Goal: Register for event/course

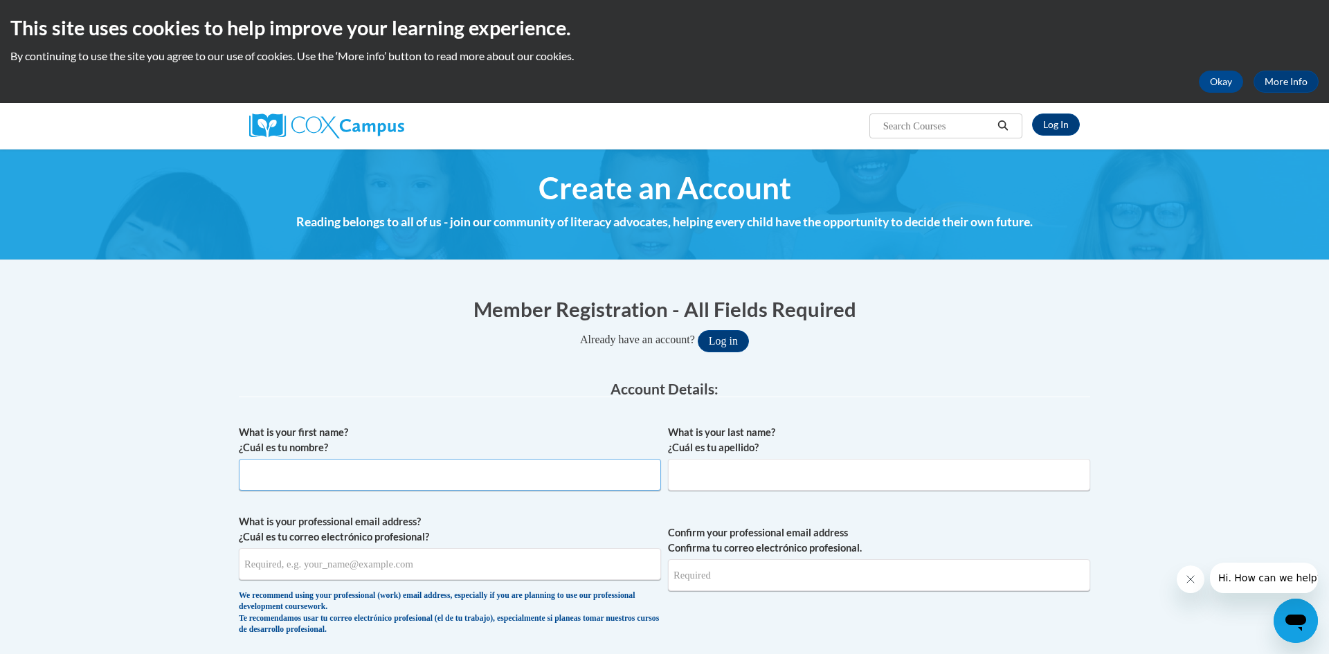
click at [334, 479] on input "What is your first name? ¿Cuál es tu nombre?" at bounding box center [450, 475] width 422 height 32
type input "Alissandra"
click at [704, 487] on input "What is your last name? ¿Cuál es tu apellido?" at bounding box center [879, 475] width 422 height 32
type input "Kriewaldt"
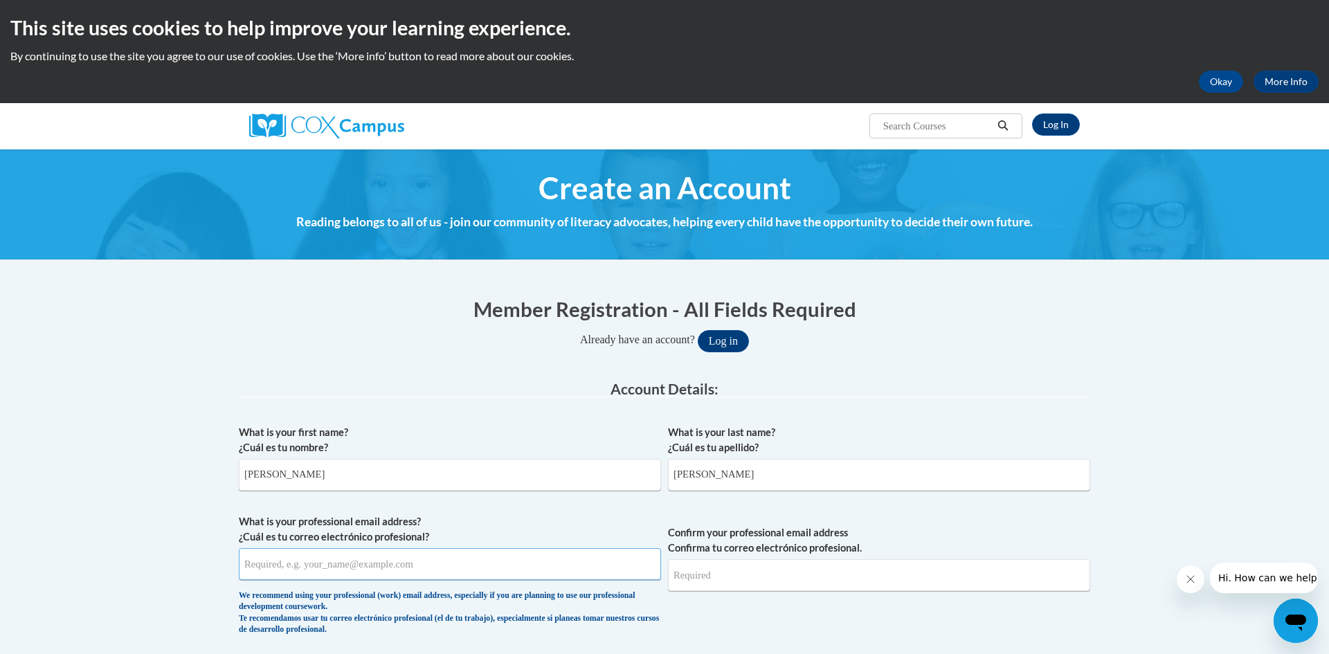
click at [418, 570] on input "What is your professional email address? ¿Cuál es tu correo electrónico profesi…" at bounding box center [450, 564] width 422 height 32
type input "akriewaldt@misd.k12.wi.us"
click at [782, 584] on input "Confirm your professional email address Confirma tu correo electrónico profesio…" at bounding box center [879, 575] width 422 height 32
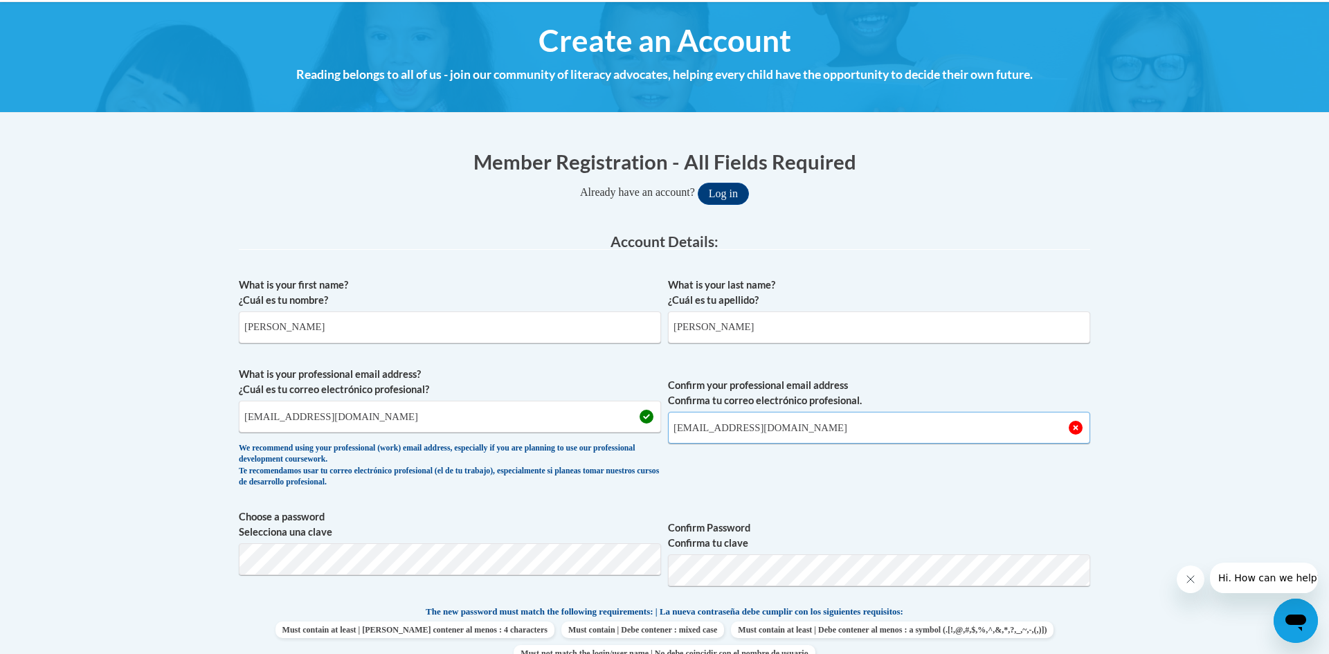
scroll to position [148, 0]
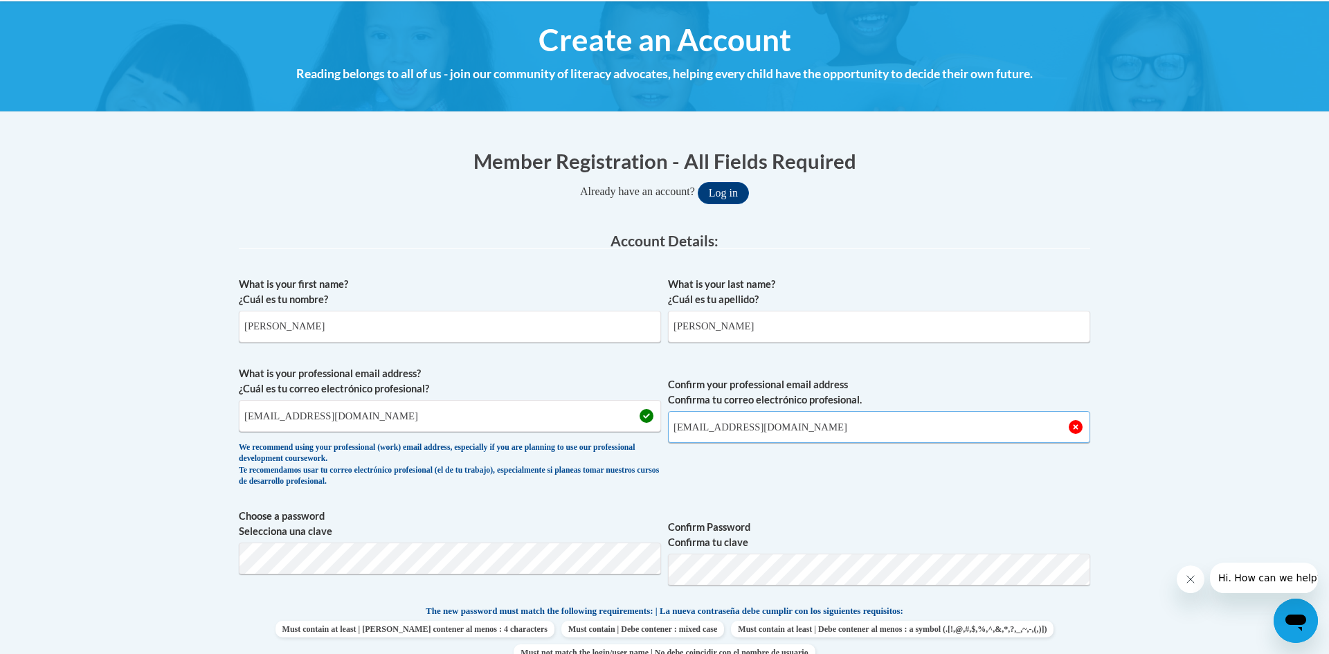
click at [831, 428] on input "akriewaldt@misd.k12.wi.us" at bounding box center [879, 427] width 422 height 32
type input "akriewaldt@misd.k12.wi.us"
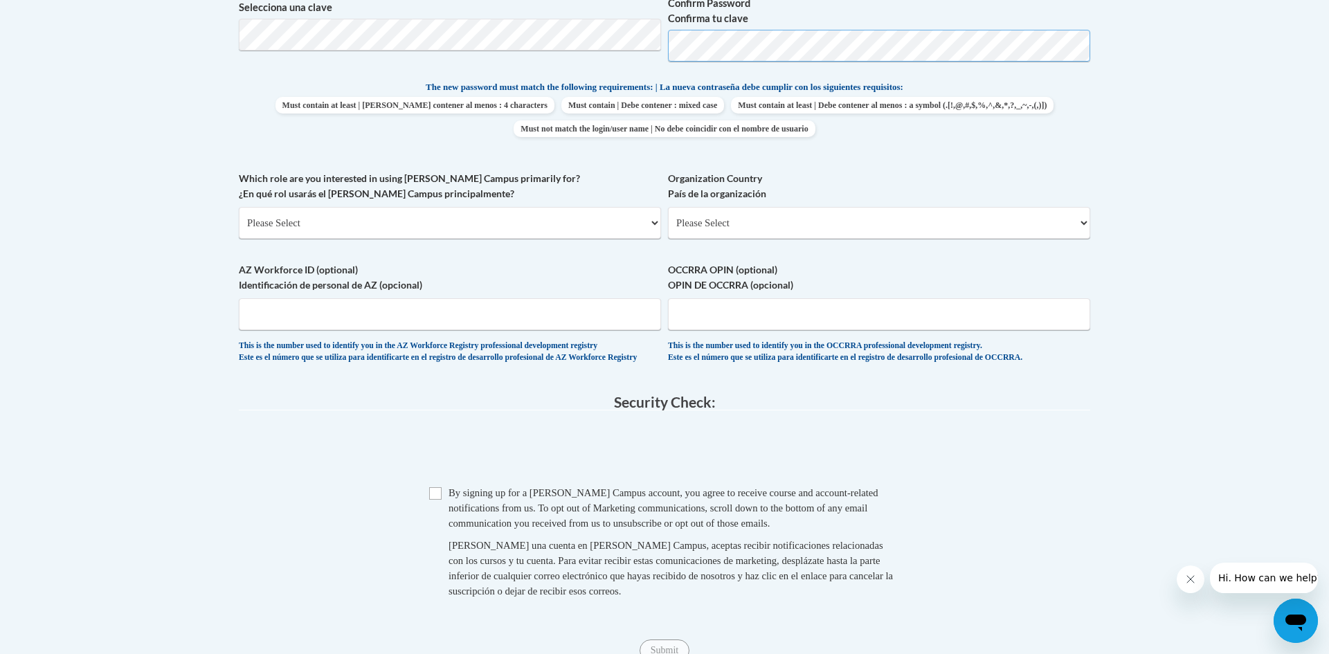
scroll to position [670, 0]
click at [366, 233] on select "Please Select College/University | Colegio/Universidad Community/Nonprofit Part…" at bounding box center [450, 225] width 422 height 32
select select "fbf2d438-af2f-41f8-98f1-81c410e29de3"
click at [239, 209] on select "Please Select College/University | Colegio/Universidad Community/Nonprofit Part…" at bounding box center [450, 225] width 422 height 32
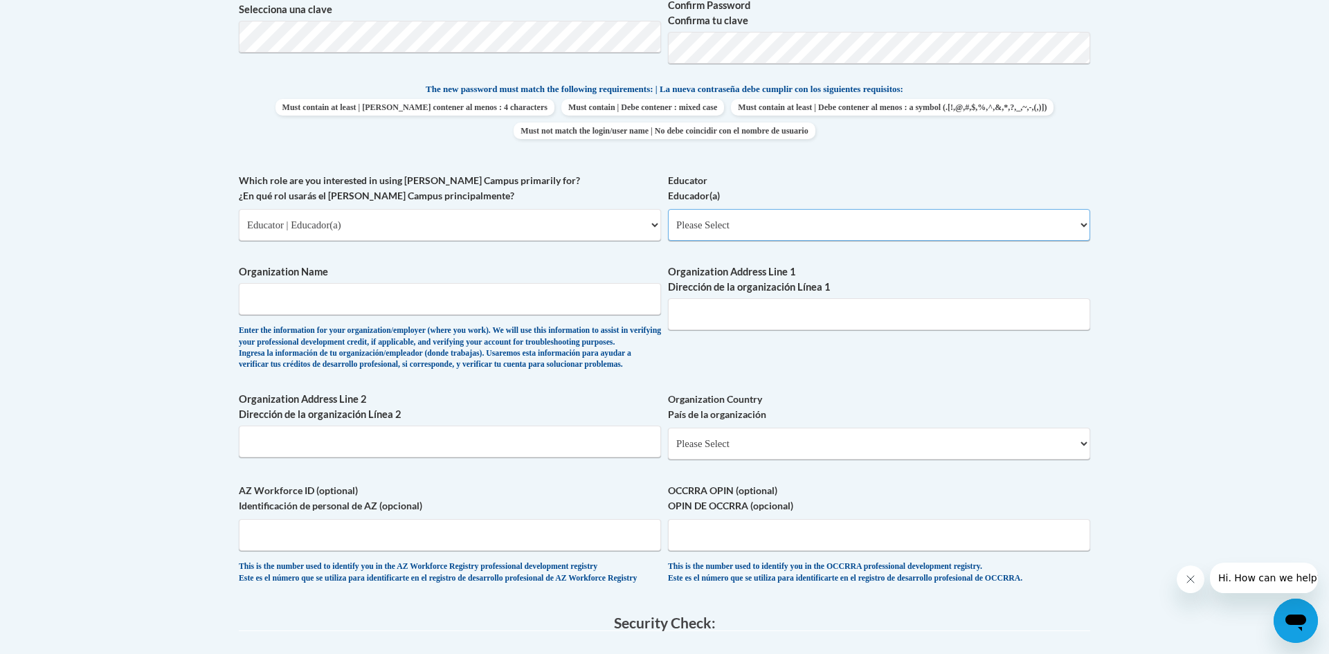
click at [806, 228] on select "Please Select Early Learning/Daycare Teacher/Family Home Care Provider | Maestr…" at bounding box center [879, 225] width 422 height 32
select select "8e40623d-54d0-45cd-9f92-5df65cd3f8cf"
click at [668, 209] on select "Please Select Early Learning/Daycare Teacher/Family Home Care Provider | Maestr…" at bounding box center [879, 225] width 422 height 32
click at [359, 305] on input "Organization Name" at bounding box center [450, 299] width 422 height 32
type input "Menominee Indian School District"
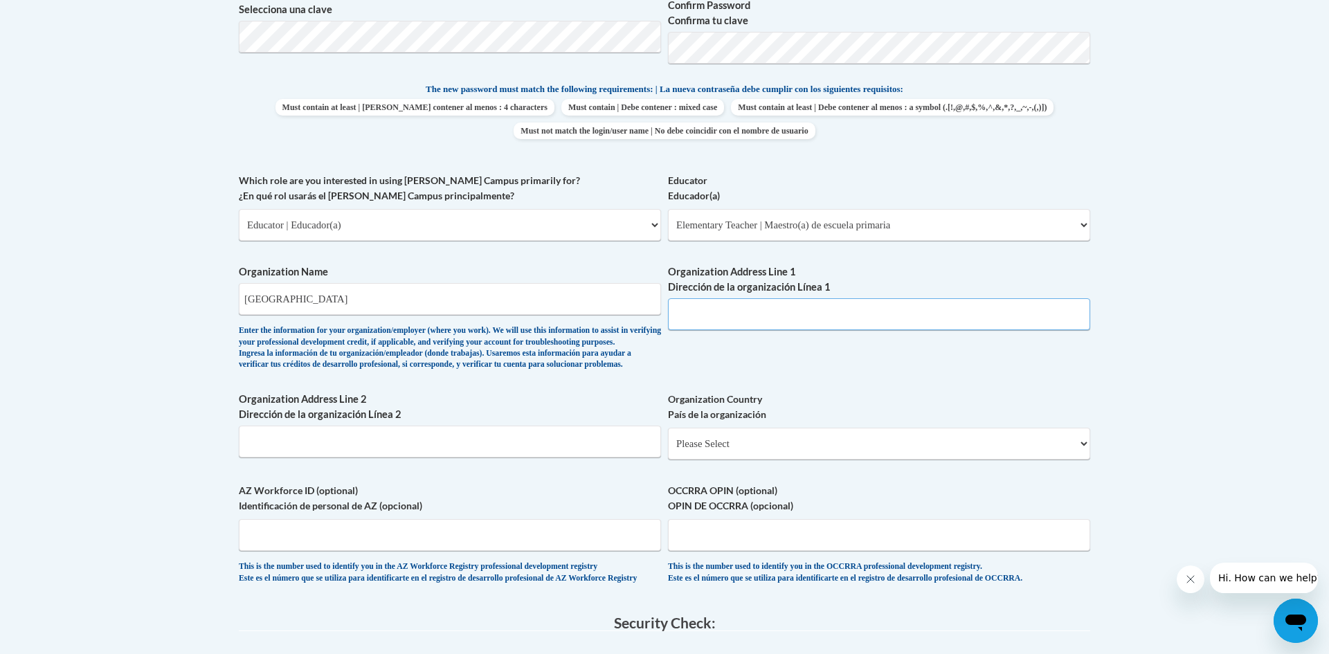
click at [711, 319] on input "Organization Address Line 1 Dirección de la organización Línea 1" at bounding box center [879, 314] width 422 height 32
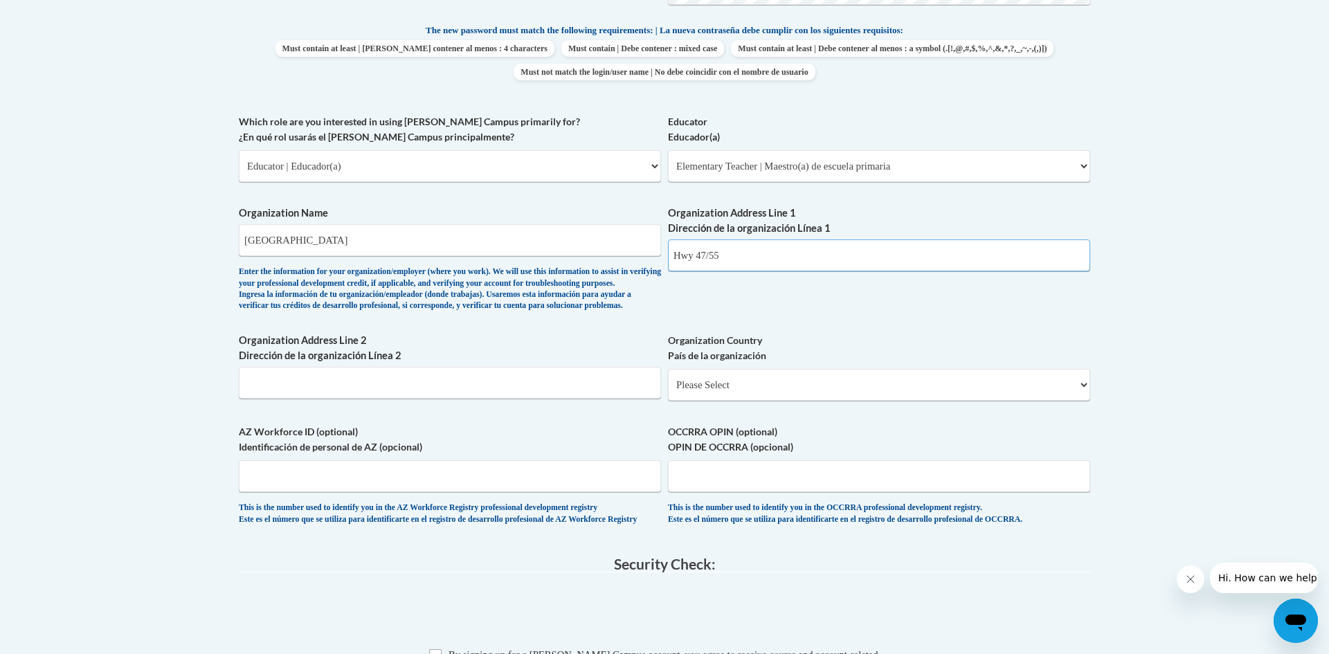
scroll to position [732, 0]
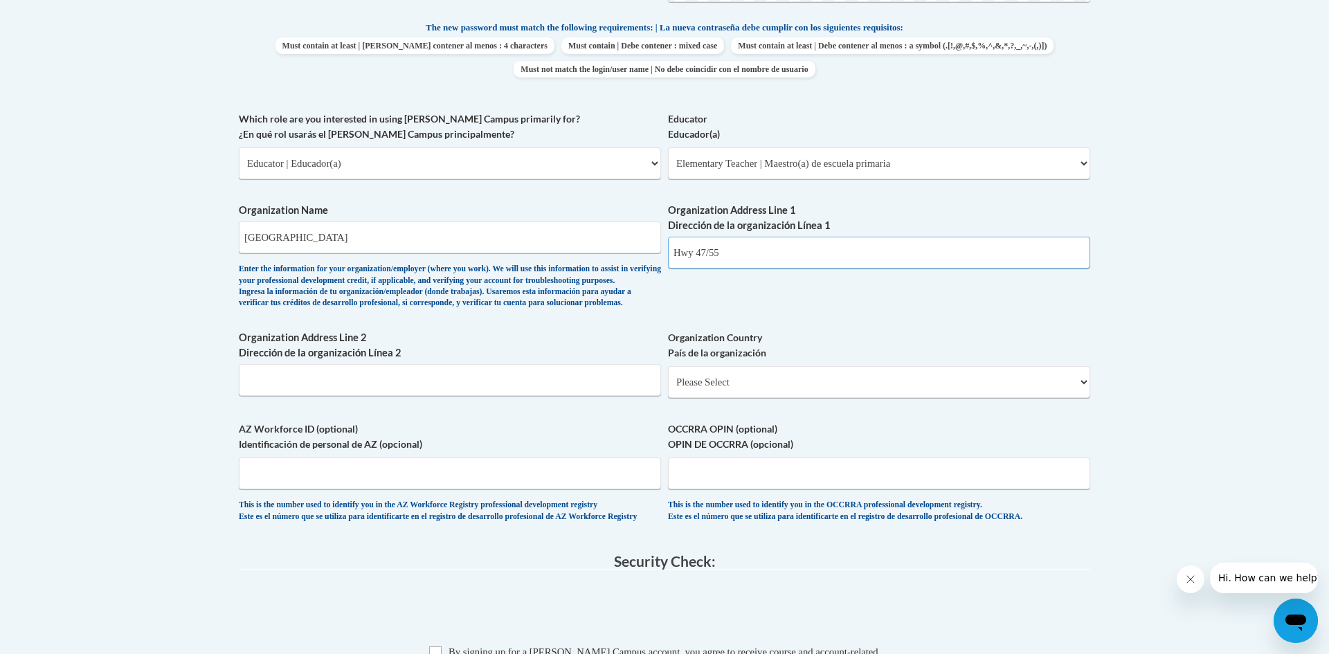
type input "Hwy 47/55"
click at [778, 398] on select "Please Select United States | Estados Unidos Outside of the United States | Fue…" at bounding box center [879, 382] width 422 height 32
select select "ad49bcad-a171-4b2e-b99c-48b446064914"
click at [668, 388] on select "Please Select United States | Estados Unidos Outside of the United States | Fue…" at bounding box center [879, 382] width 422 height 32
select select
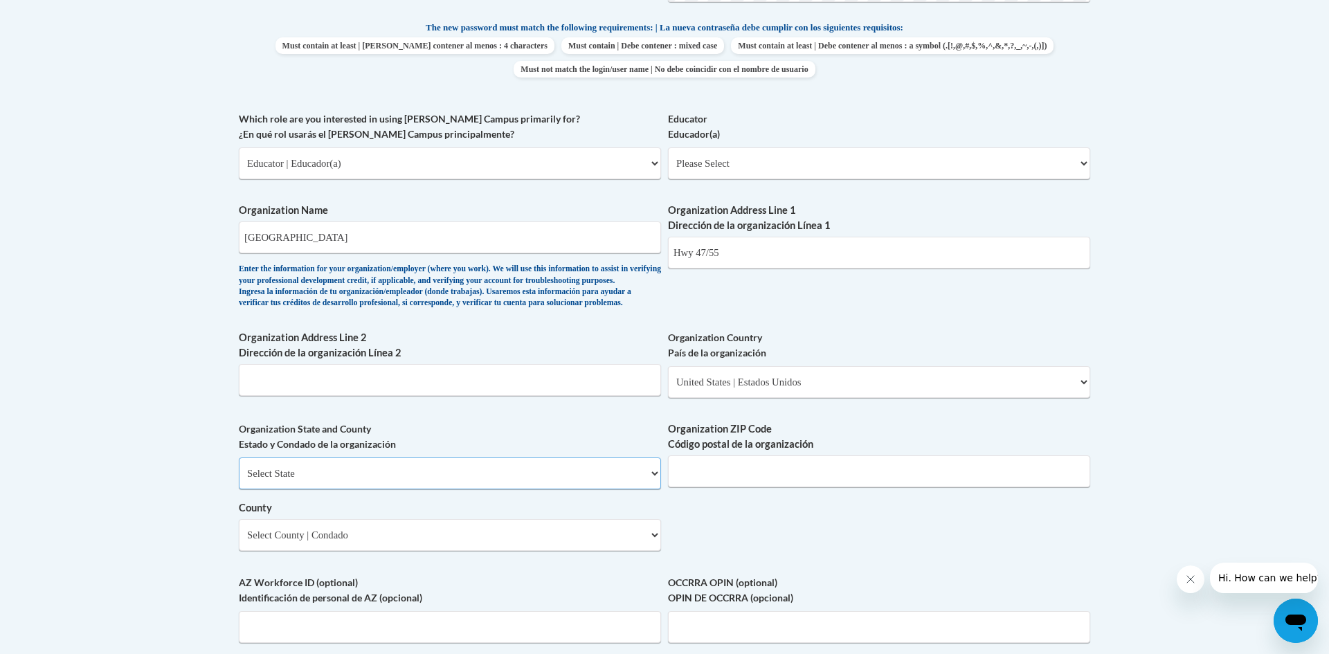
click at [408, 489] on select "Select State Alabama Alaska Arizona Arkansas California Colorado Connecticut De…" at bounding box center [450, 473] width 422 height 32
select select "Wisconsin"
click at [239, 480] on select "Select State Alabama Alaska Arizona Arkansas California Colorado Connecticut De…" at bounding box center [450, 473] width 422 height 32
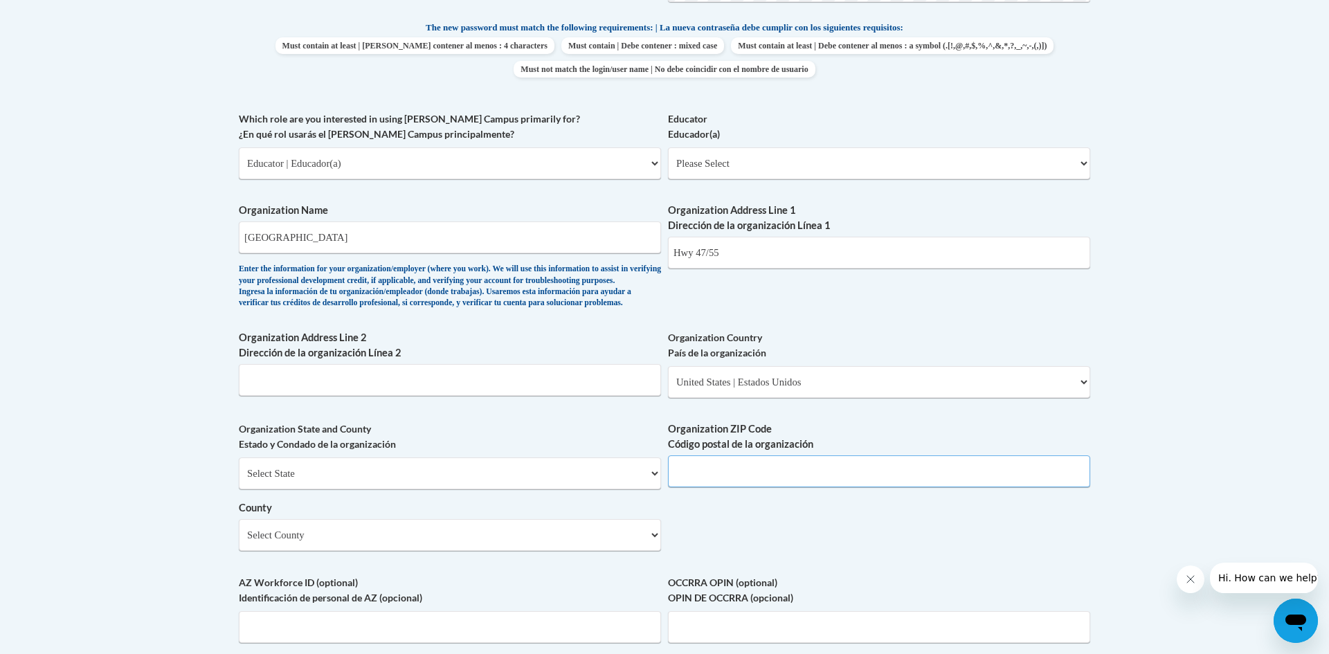
click at [737, 487] on input "Organization ZIP Code Código postal de la organización" at bounding box center [879, 471] width 422 height 32
type input "54135"
click at [497, 551] on select "Select County Adams Ashland Barron Bayfield Brown Buffalo Burnett Calumet Chipp…" at bounding box center [450, 535] width 422 height 32
select select "Menominee"
click at [239, 542] on select "Select County Adams Ashland Barron Bayfield Brown Buffalo Burnett Calumet Chipp…" at bounding box center [450, 535] width 422 height 32
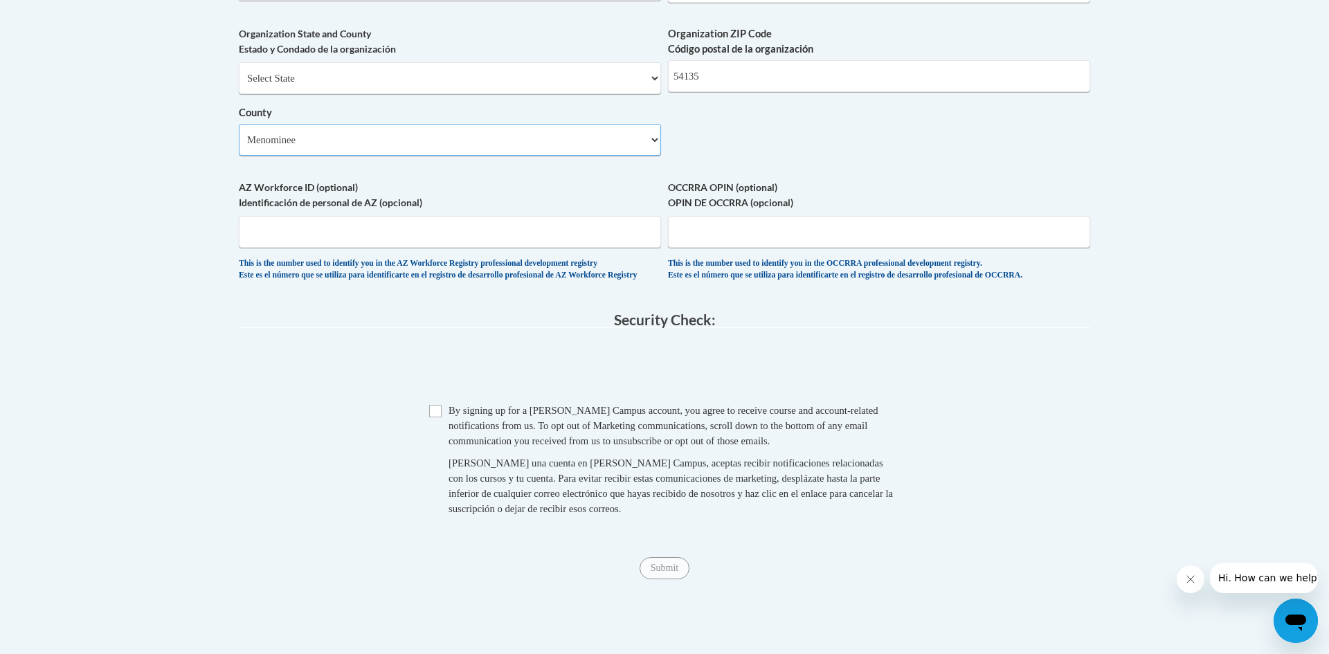
scroll to position [1131, 0]
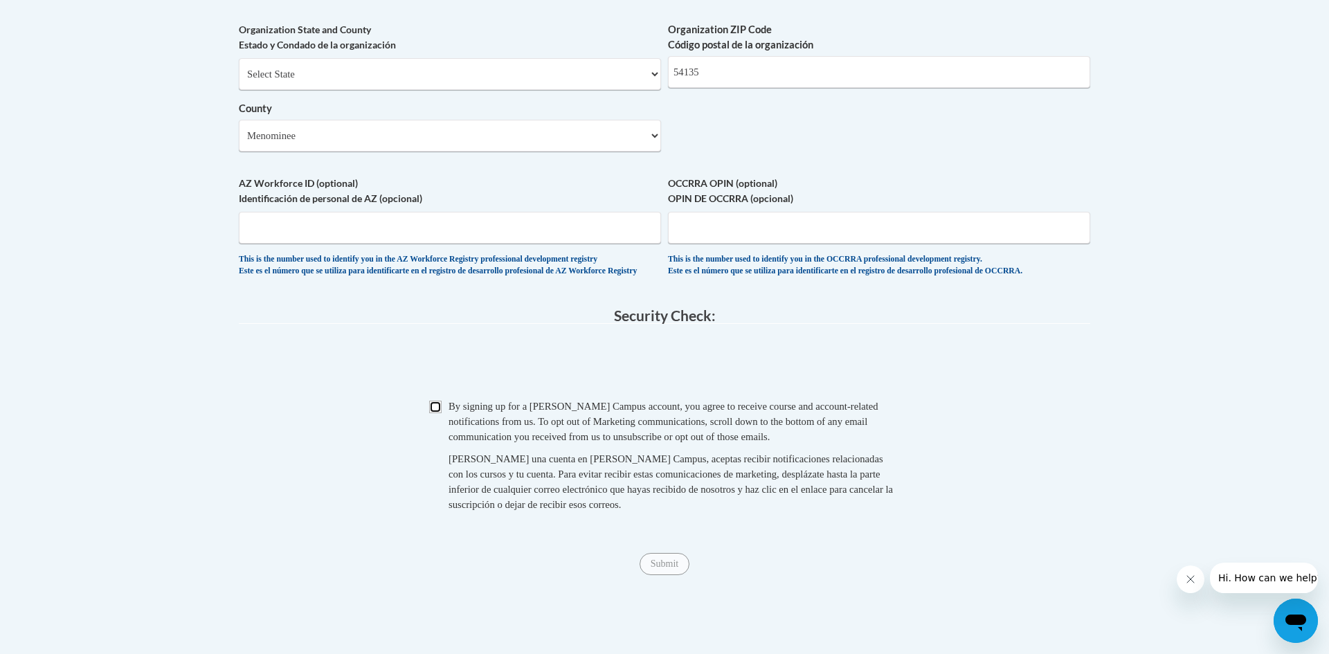
click at [435, 413] on input "Checkbox" at bounding box center [435, 407] width 12 height 12
checkbox input "true"
click at [653, 575] on input "Submit" at bounding box center [664, 564] width 50 height 22
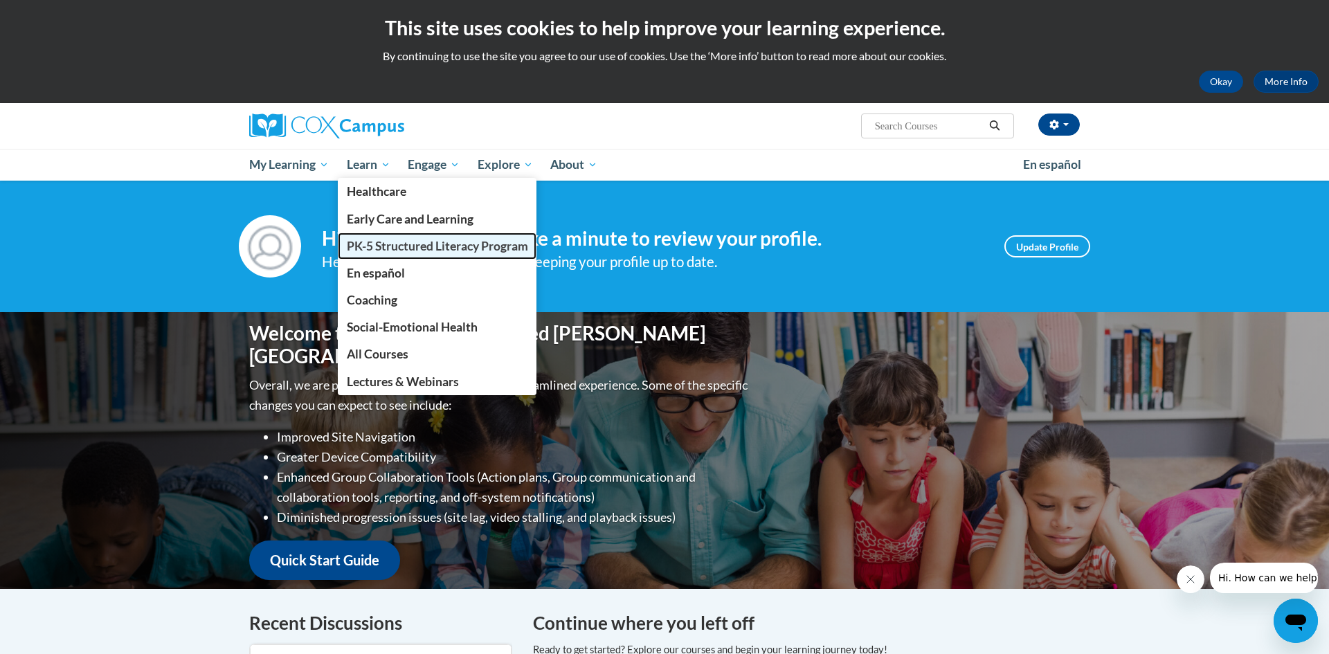
click at [401, 245] on span "PK-5 Structured Literacy Program" at bounding box center [437, 246] width 181 height 15
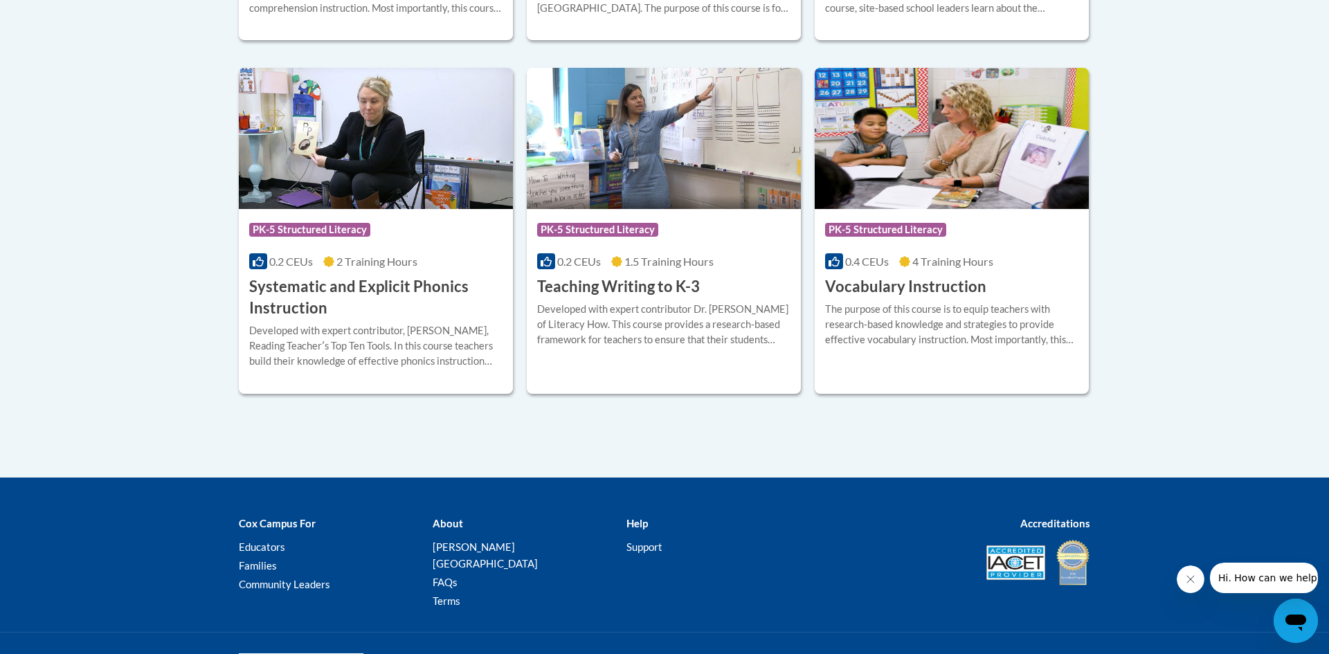
scroll to position [1659, 0]
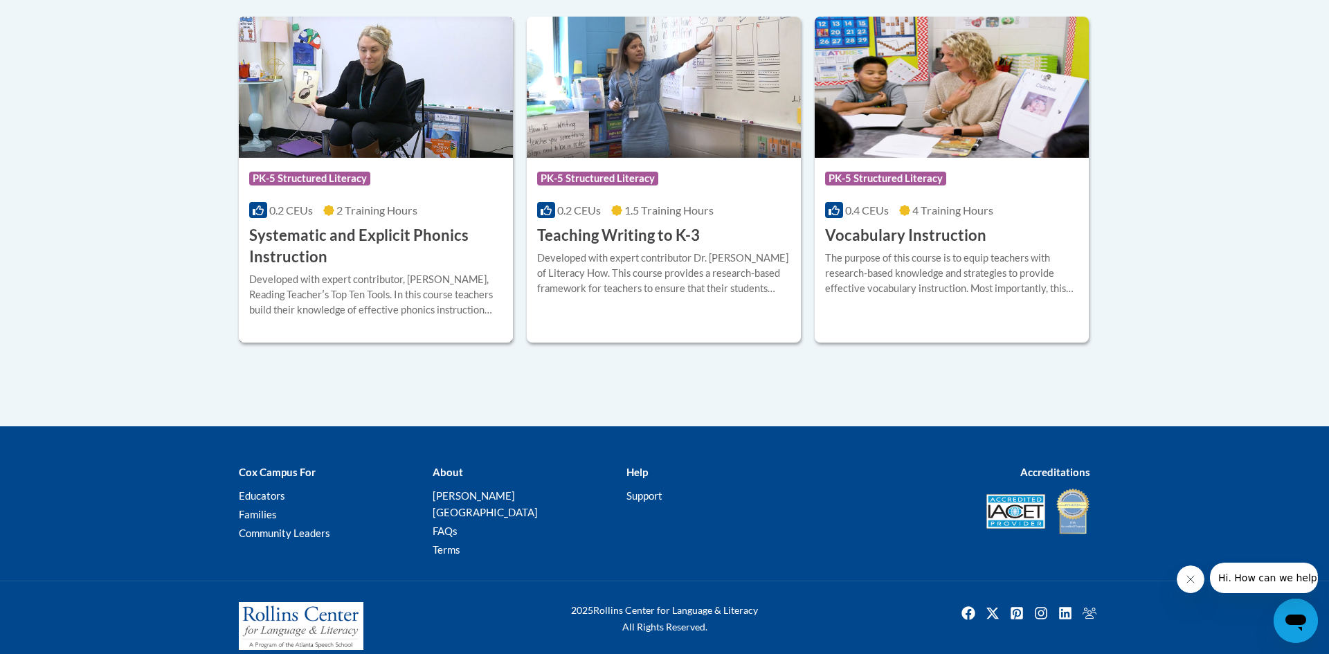
click at [421, 242] on h3 "Systematic and Explicit Phonics Instruction" at bounding box center [375, 246] width 253 height 43
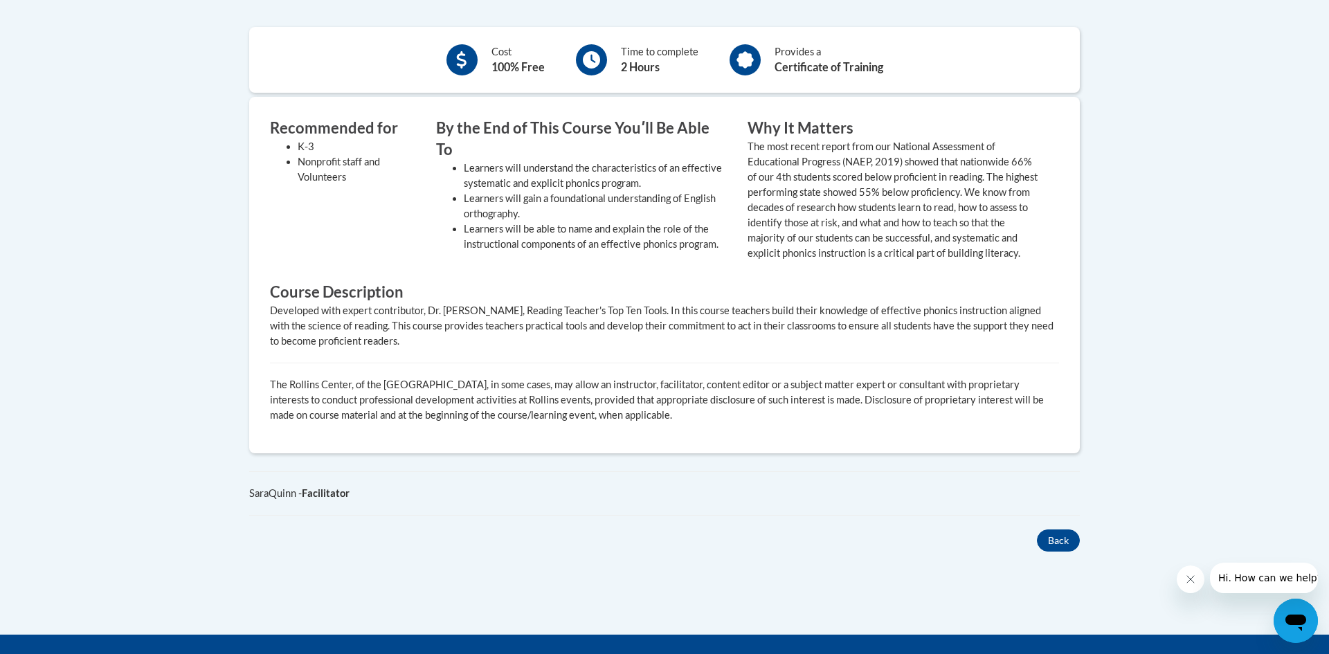
scroll to position [552, 0]
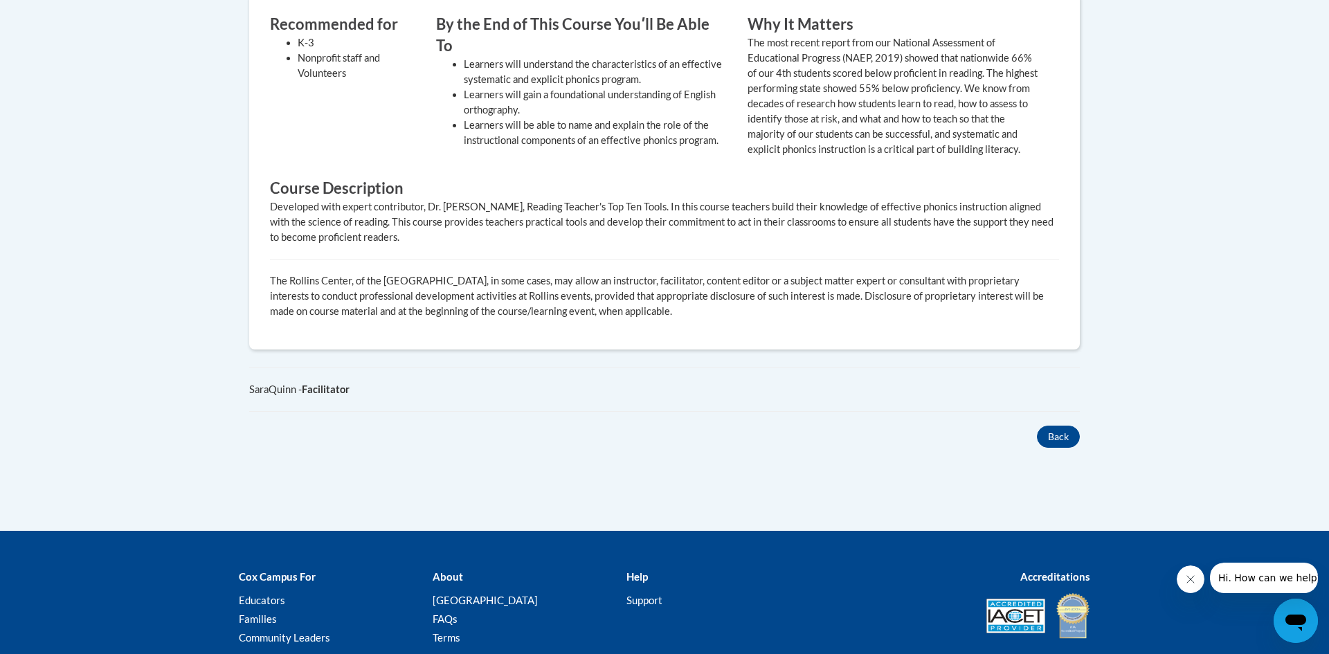
click at [755, 122] on value "The most recent report from our National Assessment of Educational Progress (NA…" at bounding box center [892, 96] width 290 height 118
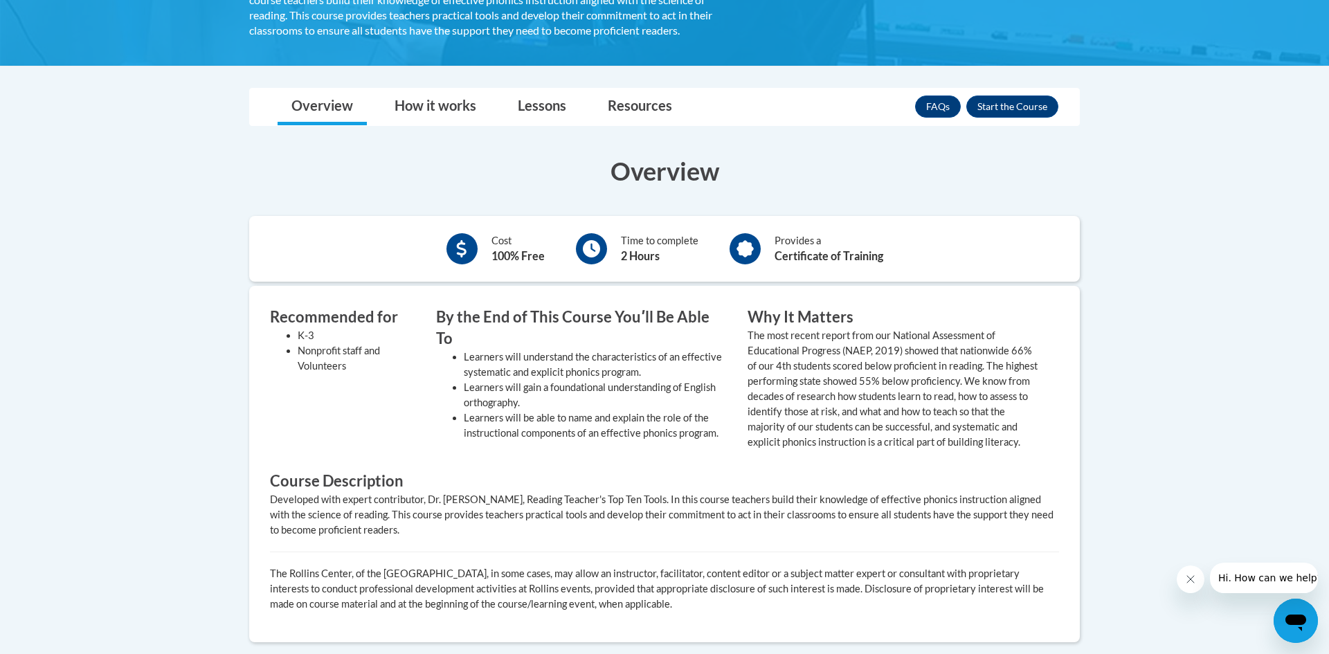
scroll to position [347, 0]
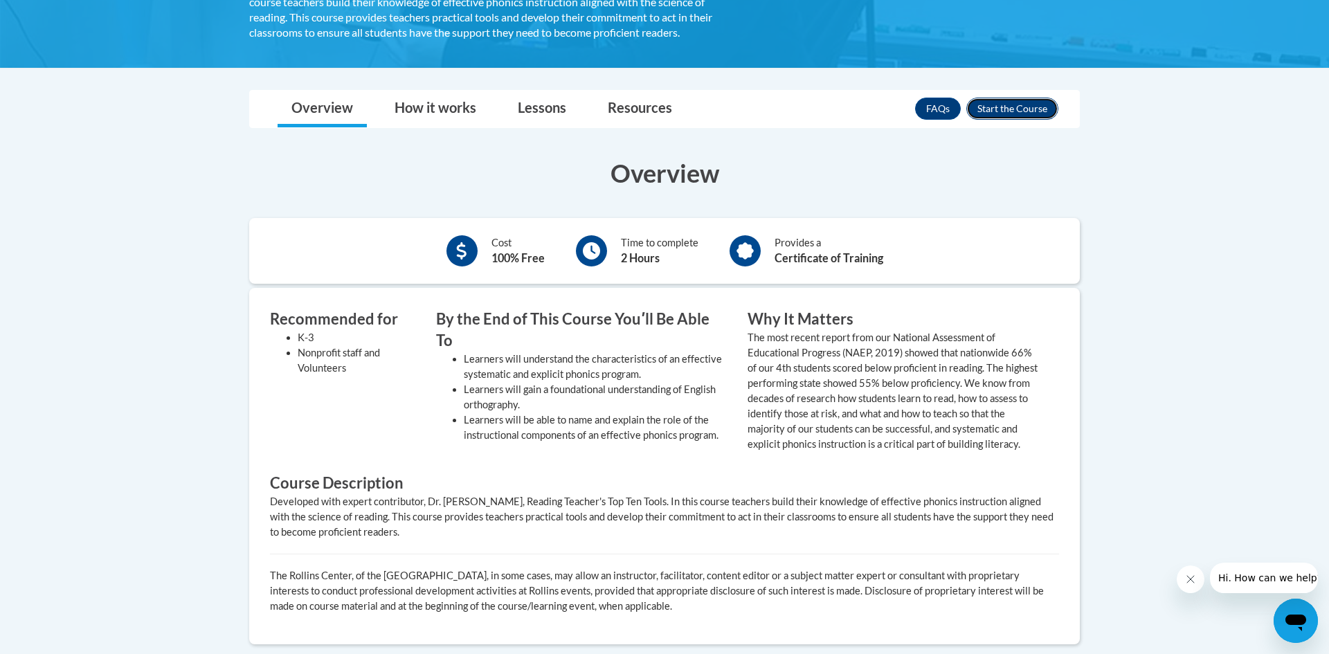
click at [985, 114] on button "Enroll" at bounding box center [1012, 109] width 92 height 22
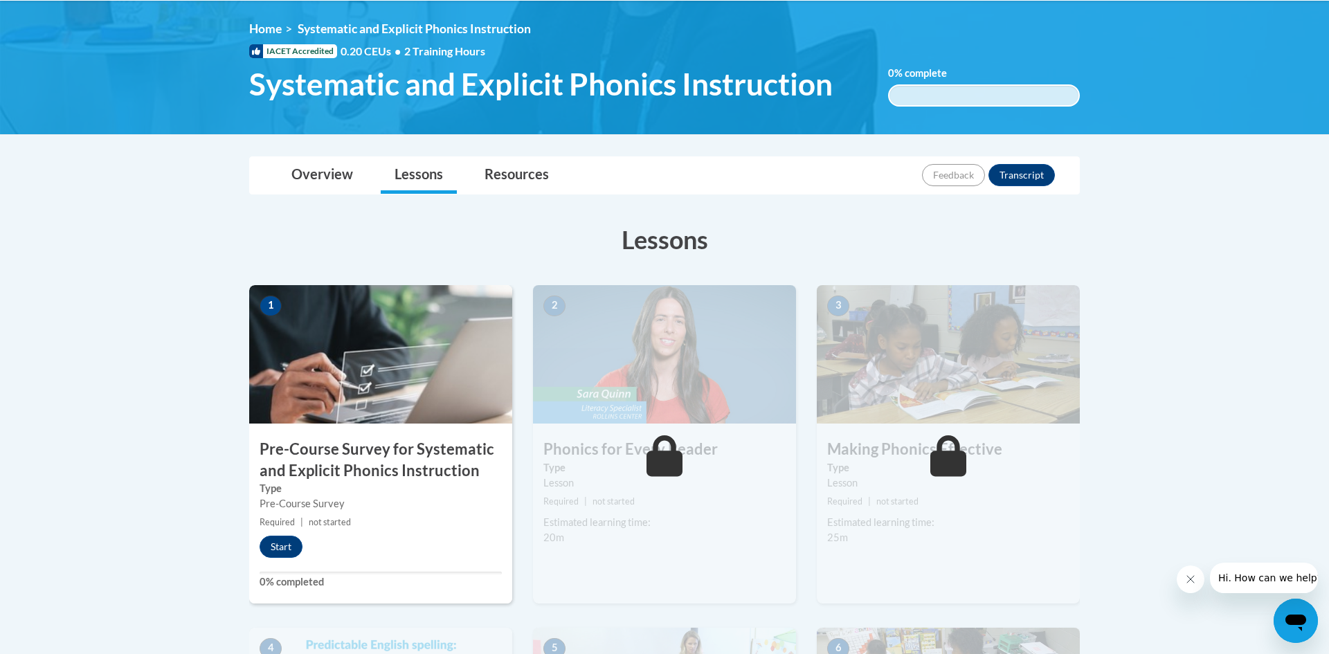
scroll to position [192, 0]
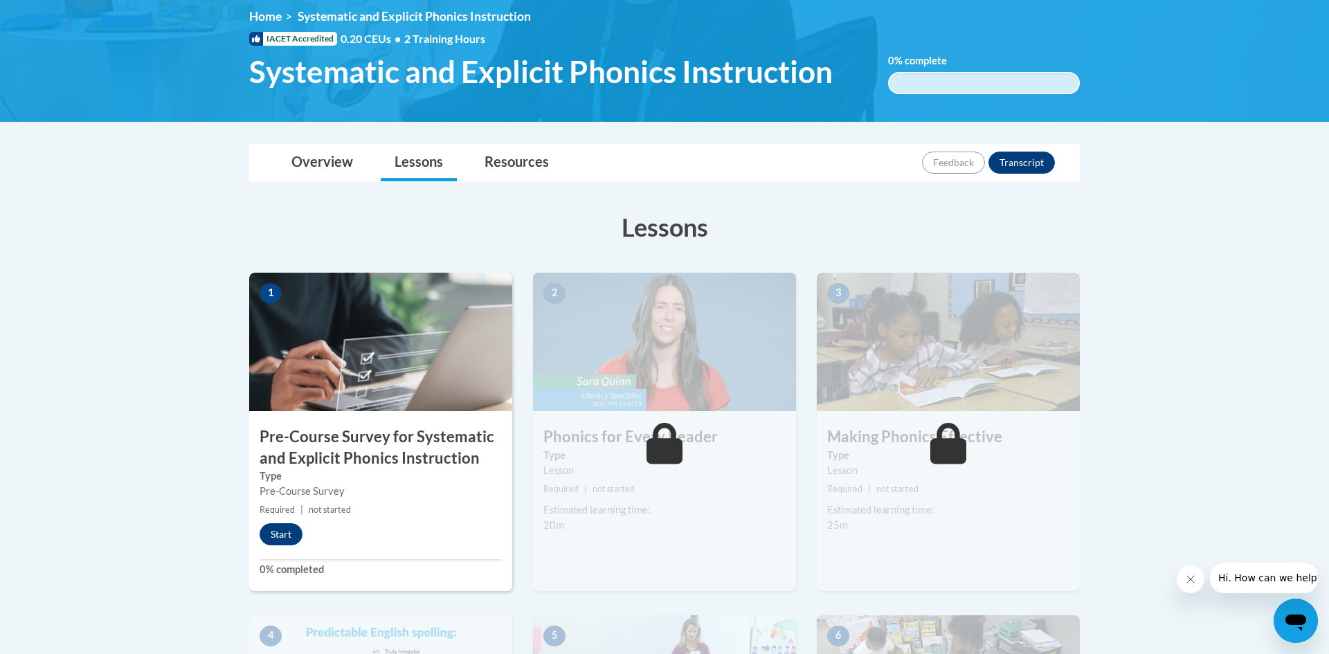
click at [424, 454] on h3 "Pre-Course Survey for Systematic and Explicit Phonics Instruction" at bounding box center [380, 447] width 263 height 43
click at [291, 534] on button "Start" at bounding box center [281, 534] width 43 height 22
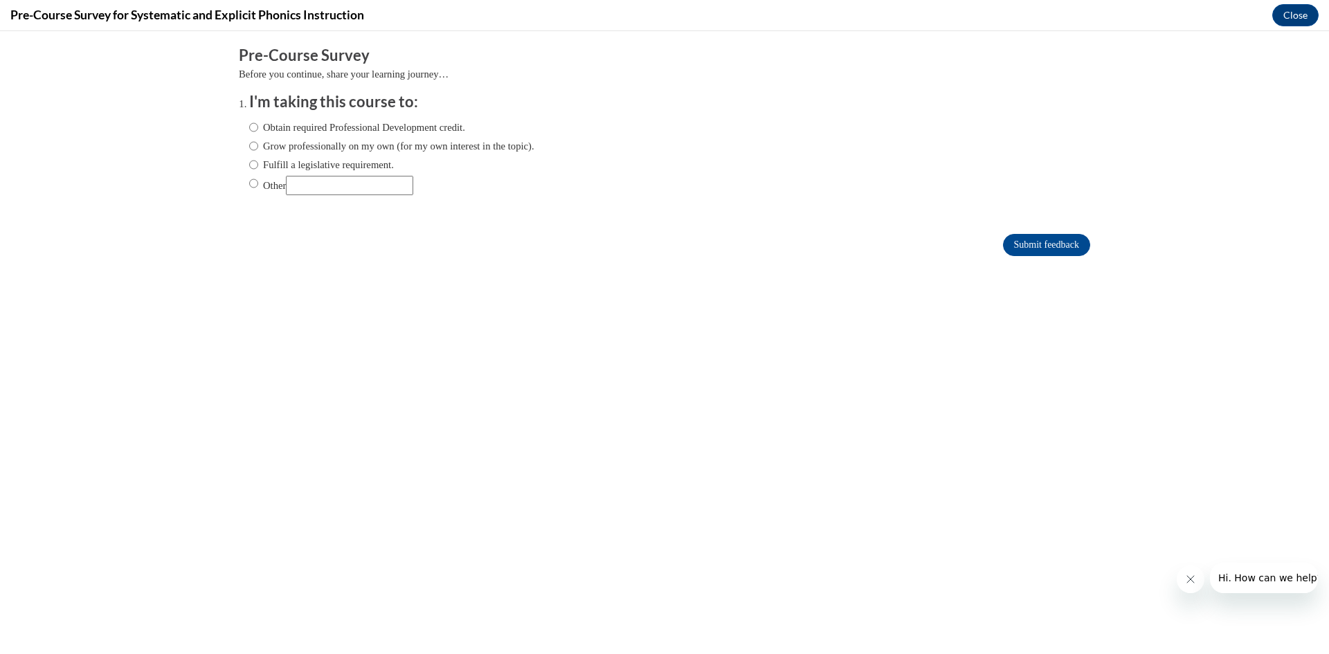
scroll to position [0, 0]
click at [253, 128] on input "Obtain required Professional Development credit." at bounding box center [253, 127] width 9 height 15
radio input "true"
click at [1024, 248] on input "Submit feedback" at bounding box center [1046, 245] width 87 height 22
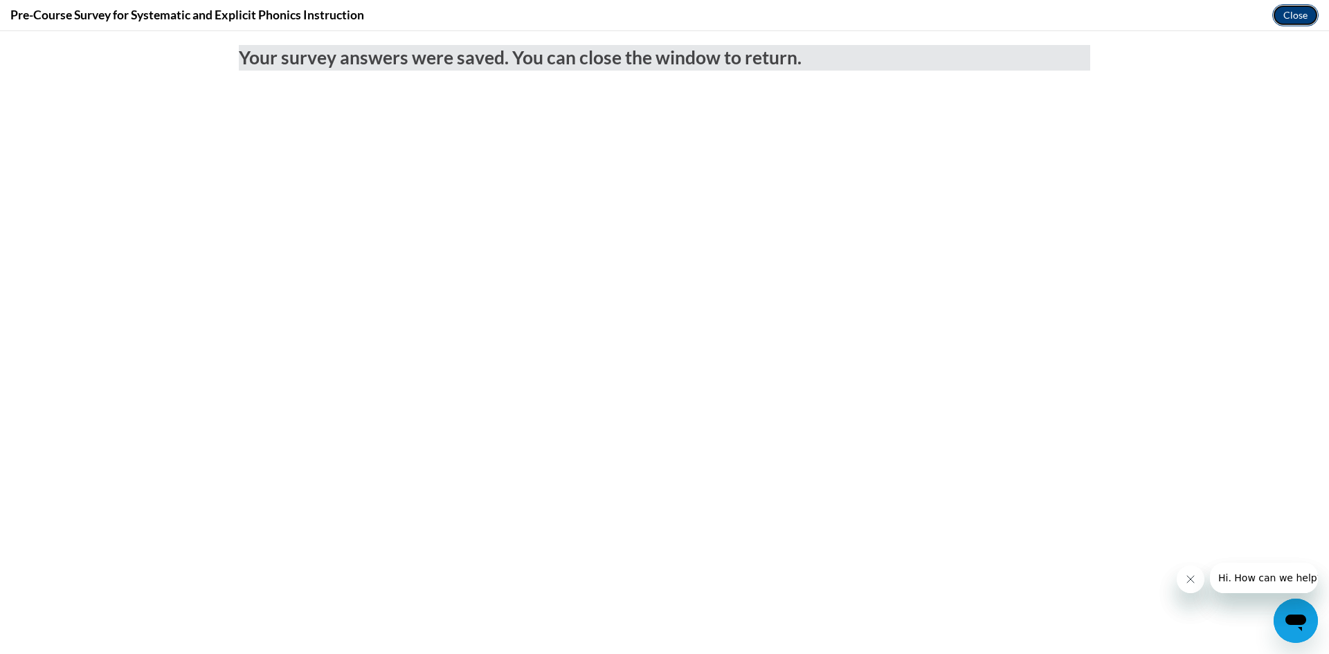
click at [1289, 9] on button "Close" at bounding box center [1295, 15] width 46 height 22
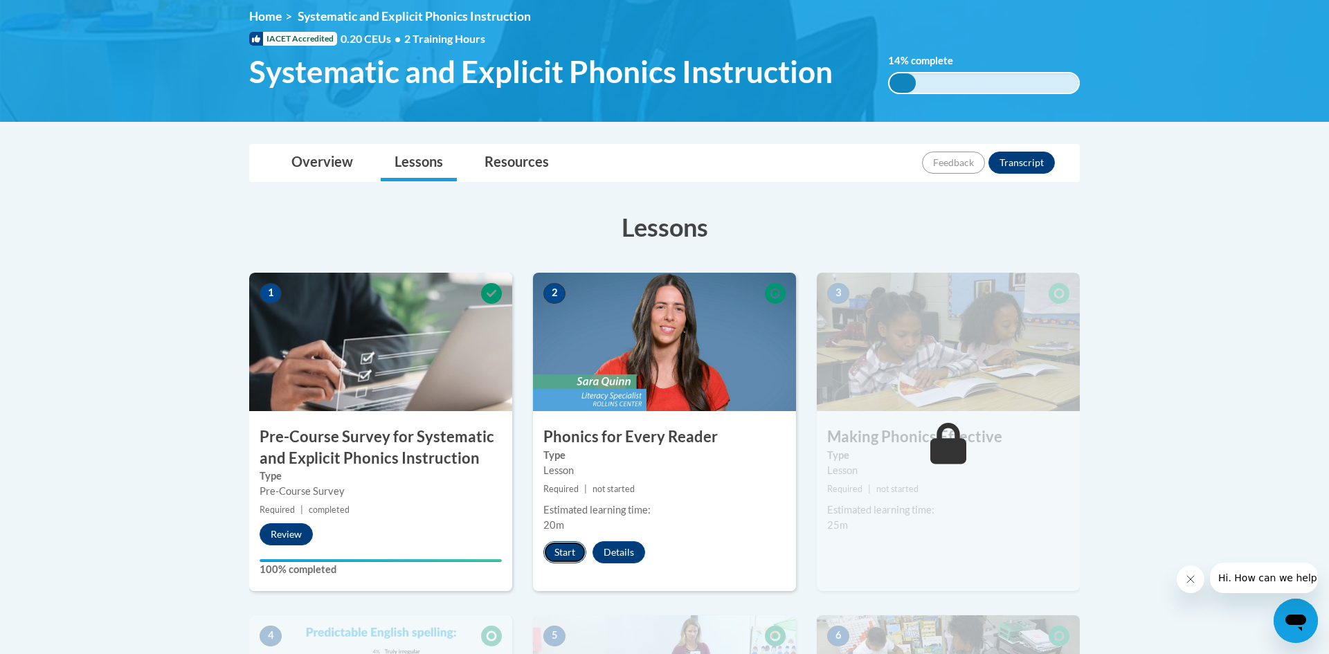
click at [574, 558] on button "Start" at bounding box center [564, 552] width 43 height 22
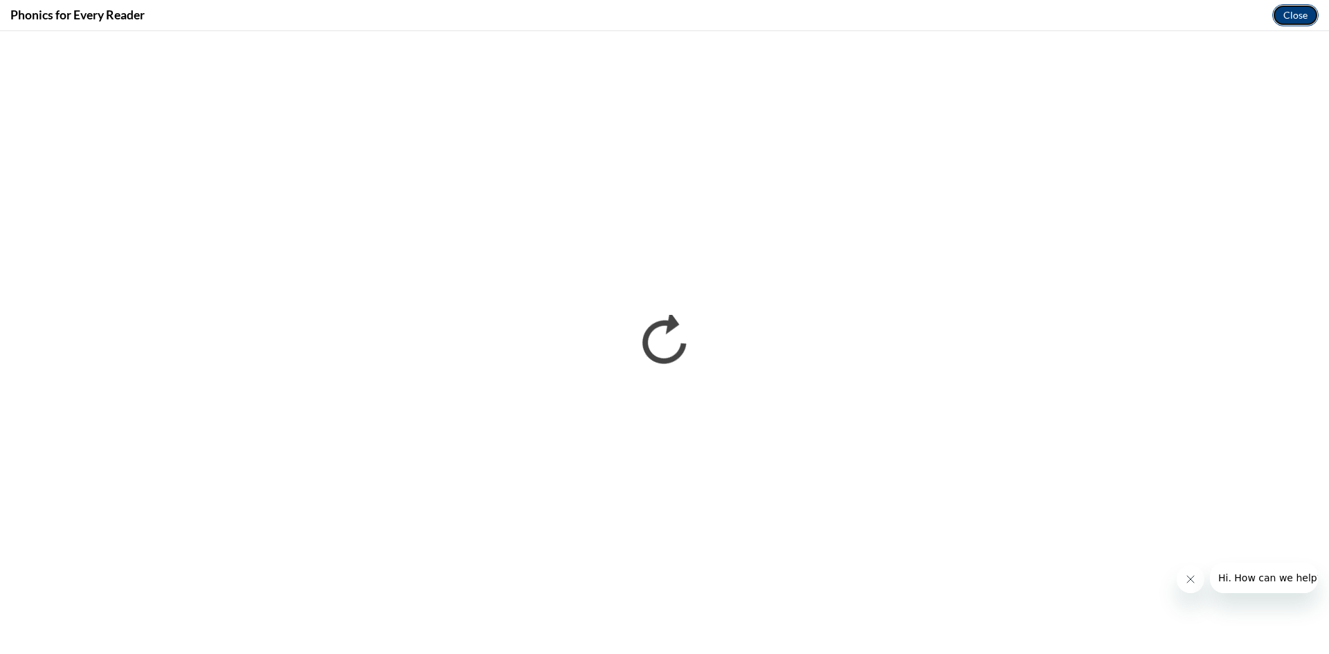
click at [1307, 17] on button "Close" at bounding box center [1295, 15] width 46 height 22
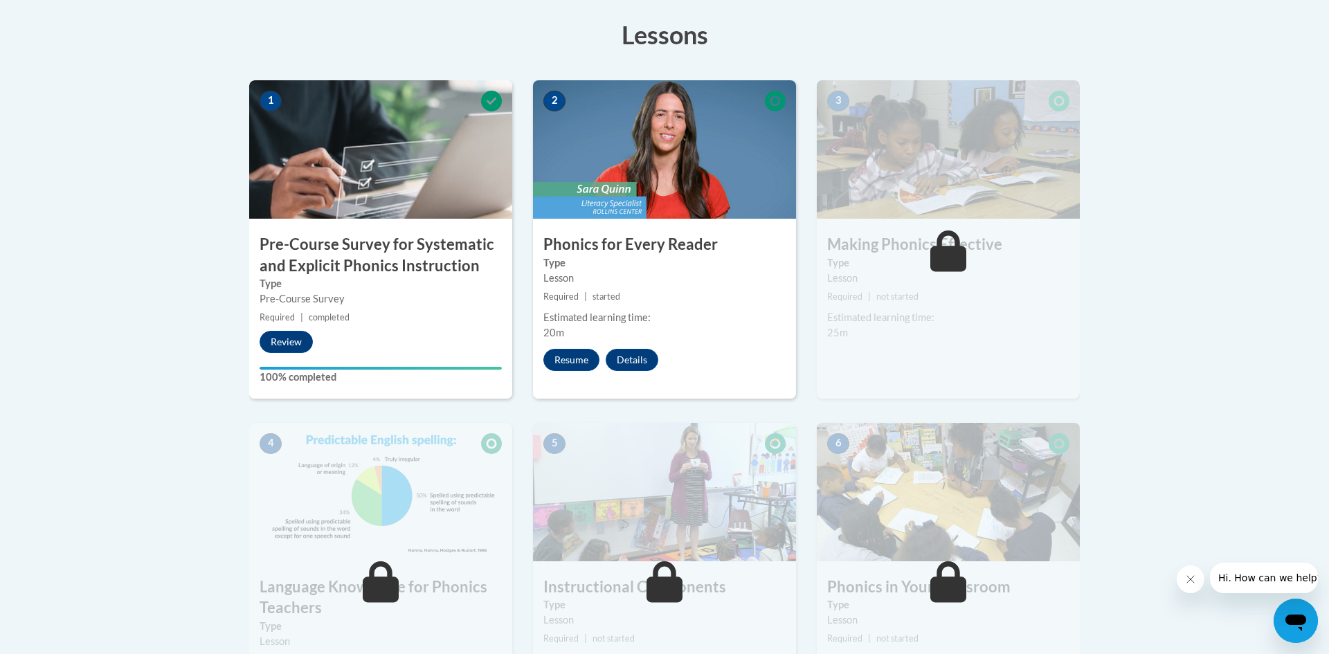
scroll to position [378, 0]
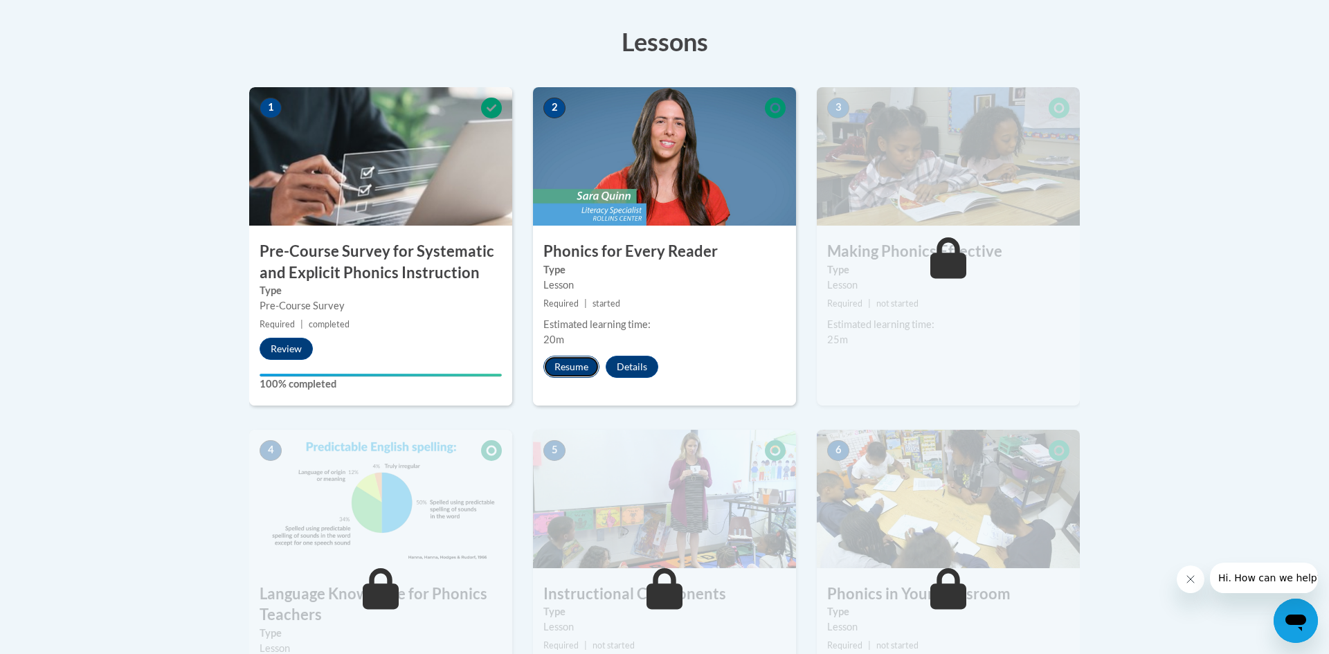
click at [576, 367] on button "Resume" at bounding box center [571, 367] width 56 height 22
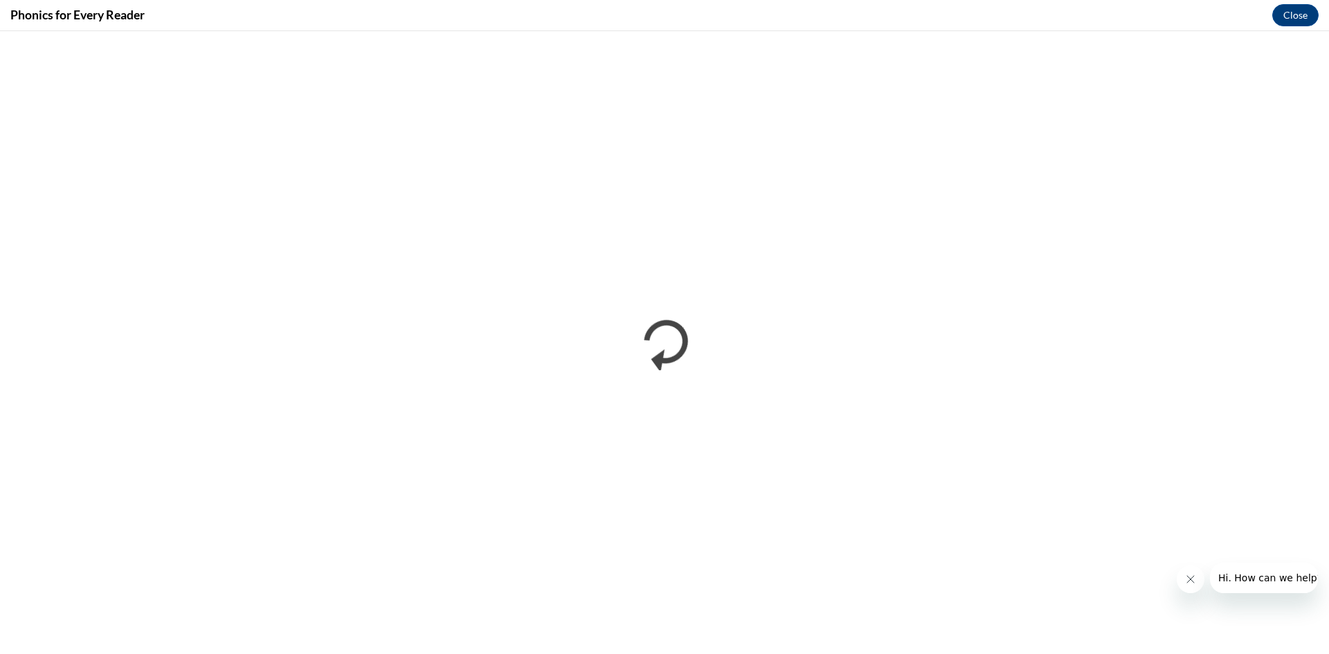
scroll to position [0, 0]
